Goal: Transaction & Acquisition: Purchase product/service

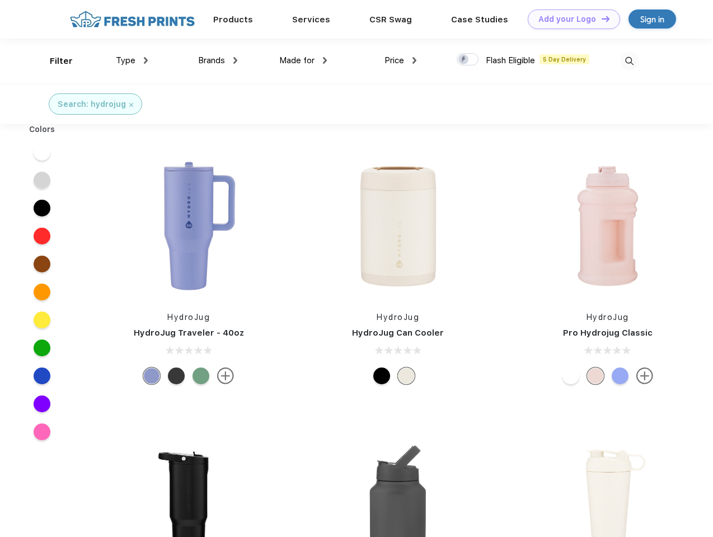
scroll to position [1, 0]
click at [570, 19] on link "Add your Logo Design Tool" at bounding box center [574, 20] width 92 height 20
click at [0, 0] on div "Design Tool" at bounding box center [0, 0] width 0 height 0
click at [600, 18] on link "Add your Logo Design Tool" at bounding box center [574, 20] width 92 height 20
click at [54, 61] on div "Filter" at bounding box center [61, 61] width 23 height 13
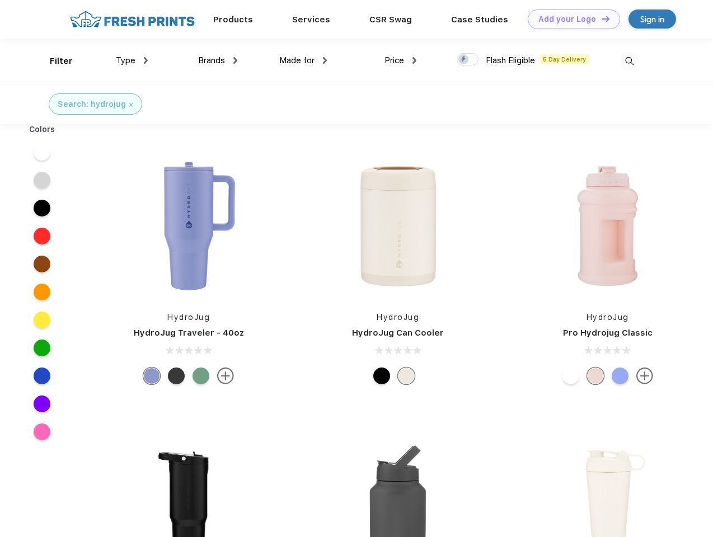
click at [132, 60] on span "Type" at bounding box center [126, 60] width 20 height 10
click at [218, 60] on span "Brands" at bounding box center [211, 60] width 27 height 10
click at [303, 60] on span "Made for" at bounding box center [296, 60] width 35 height 10
click at [401, 60] on span "Price" at bounding box center [394, 60] width 20 height 10
click at [468, 60] on div at bounding box center [468, 59] width 22 height 12
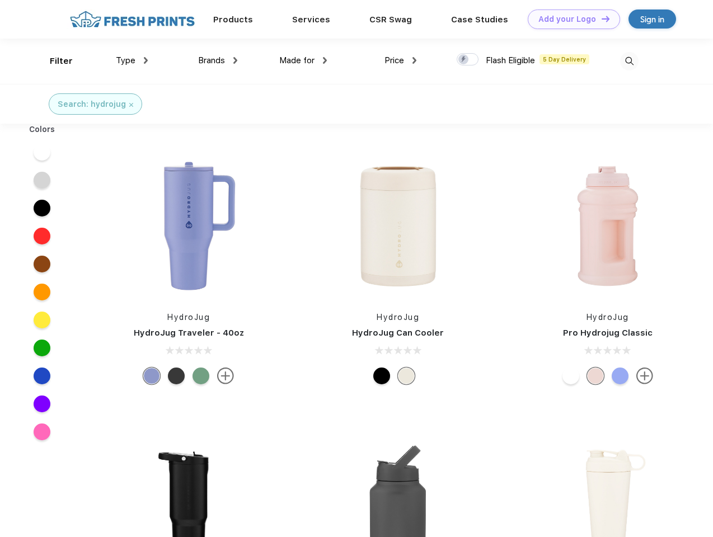
click at [464, 60] on input "checkbox" at bounding box center [460, 56] width 7 height 7
click at [629, 61] on img at bounding box center [629, 61] width 18 height 18
